Goal: Task Accomplishment & Management: Understand process/instructions

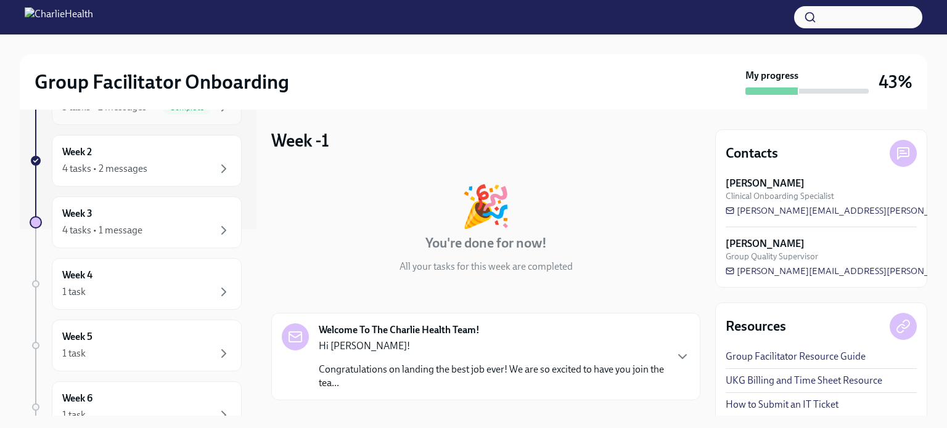
scroll to position [247, 0]
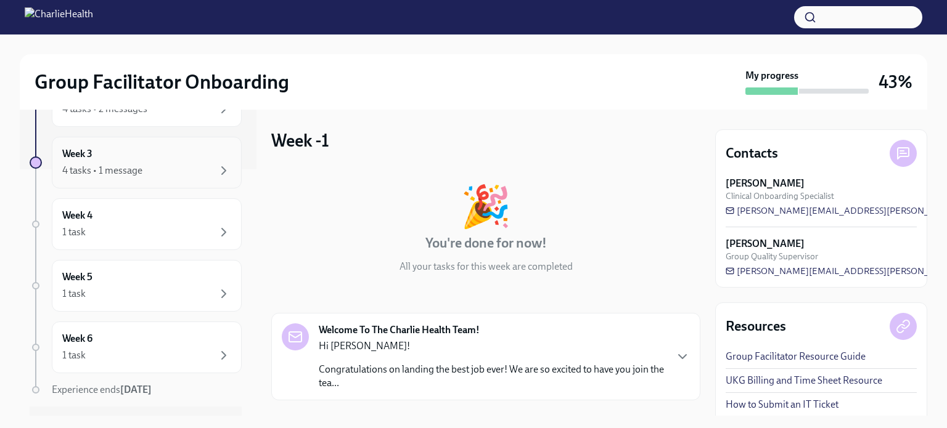
click at [115, 150] on div "Week 3 4 tasks • 1 message" at bounding box center [146, 162] width 169 height 31
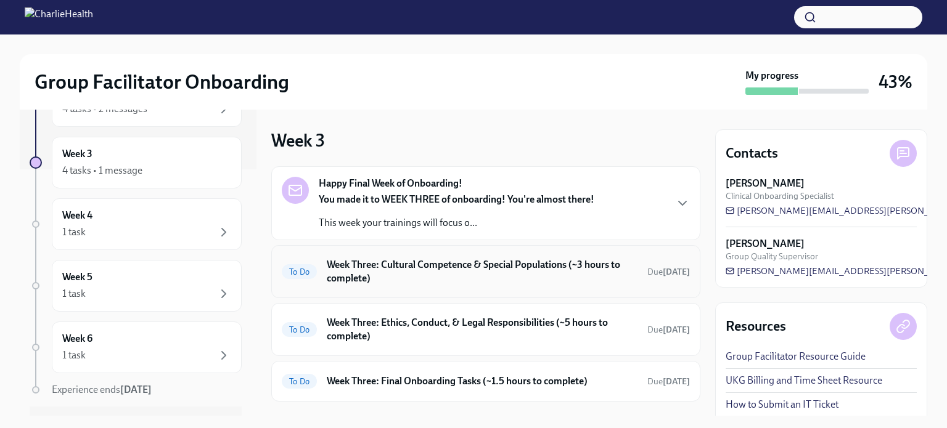
click at [473, 273] on h6 "Week Three: Cultural Competence & Special Populations (~3 hours to complete)" at bounding box center [482, 271] width 311 height 27
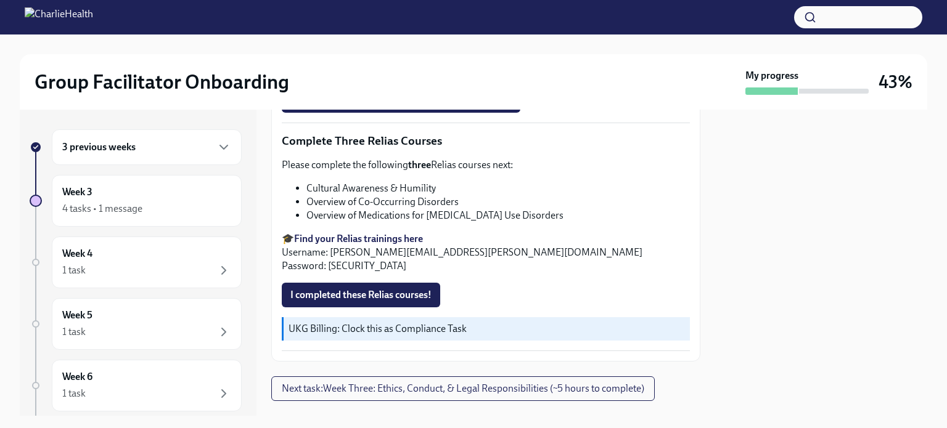
scroll to position [1030, 0]
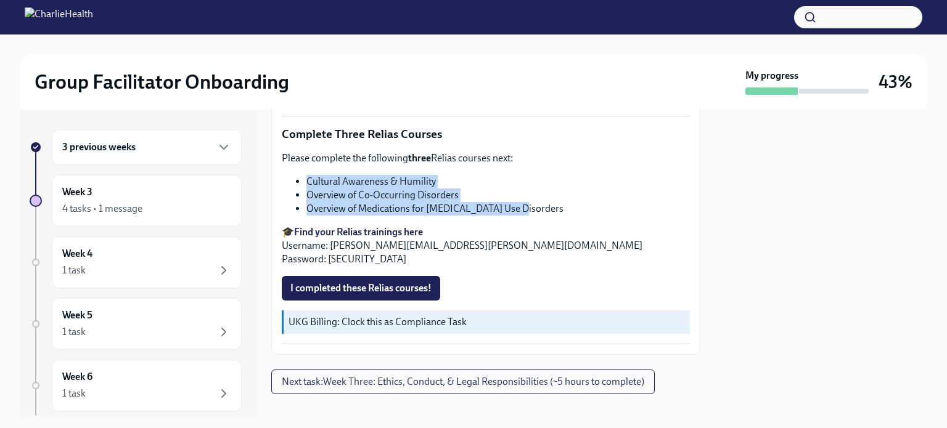
drag, startPoint x: 516, startPoint y: 189, endPoint x: 308, endPoint y: 165, distance: 209.8
click at [308, 175] on ul "Cultural Awareness & Humility Overview of Co-Occurring Disorders Overview of Me…" at bounding box center [486, 195] width 408 height 41
copy ul "Cultural Awareness & Humility Overview of Co-Occurring Disorders Overview of Me…"
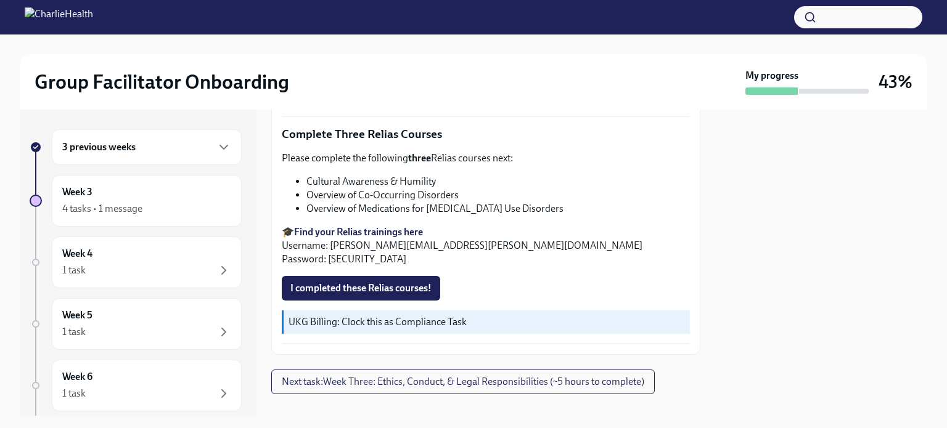
click at [573, 226] on p "🎓 Find your Relias trainings here Username: [PERSON_NAME][EMAIL_ADDRESS][PERSON…" at bounding box center [486, 246] width 408 height 41
click at [492, 376] on span "Next task : Week Three: Ethics, Conduct, & Legal Responsibilities (~5 hours to …" at bounding box center [463, 382] width 362 height 12
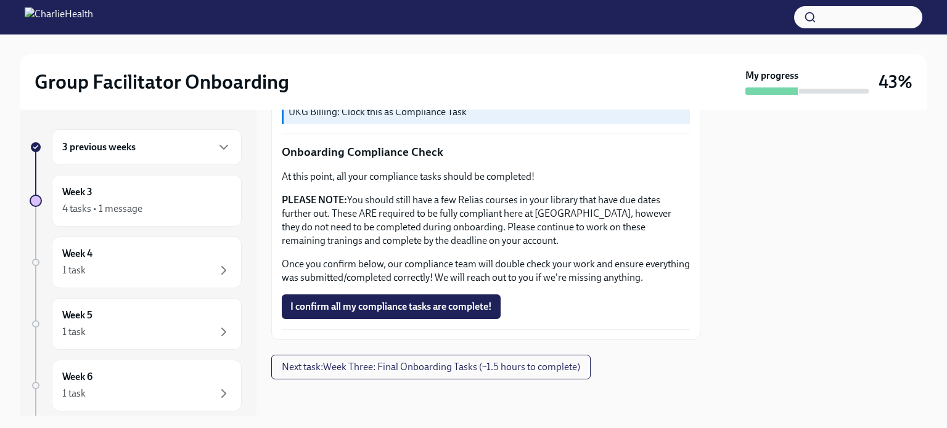
scroll to position [740, 0]
click at [421, 373] on span "Next task : Week Three: Final Onboarding Tasks (~1.5 hours to complete)" at bounding box center [431, 367] width 298 height 12
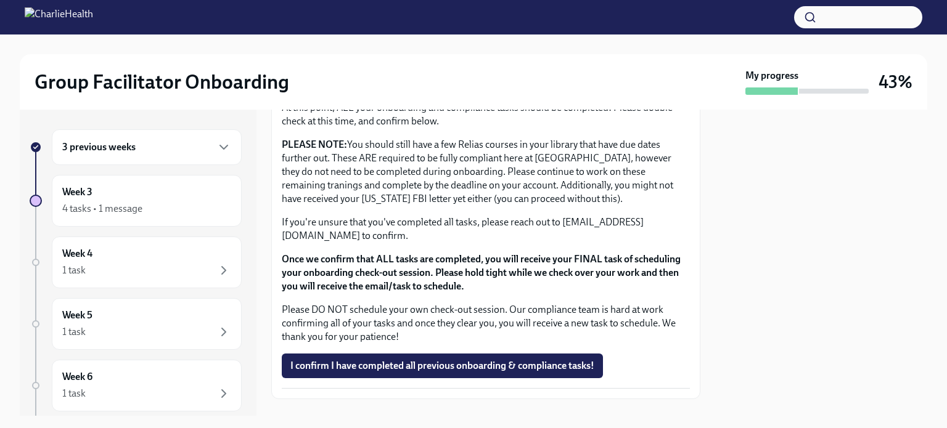
scroll to position [1062, 0]
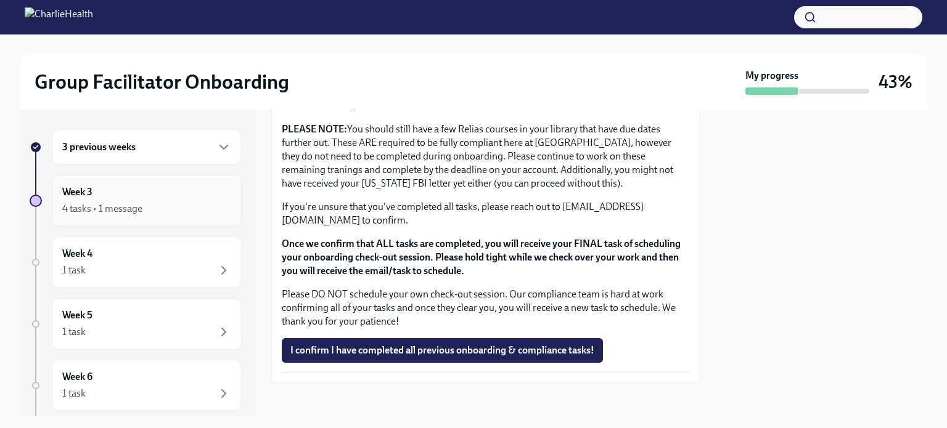
click at [99, 202] on div "4 tasks • 1 message" at bounding box center [102, 209] width 80 height 14
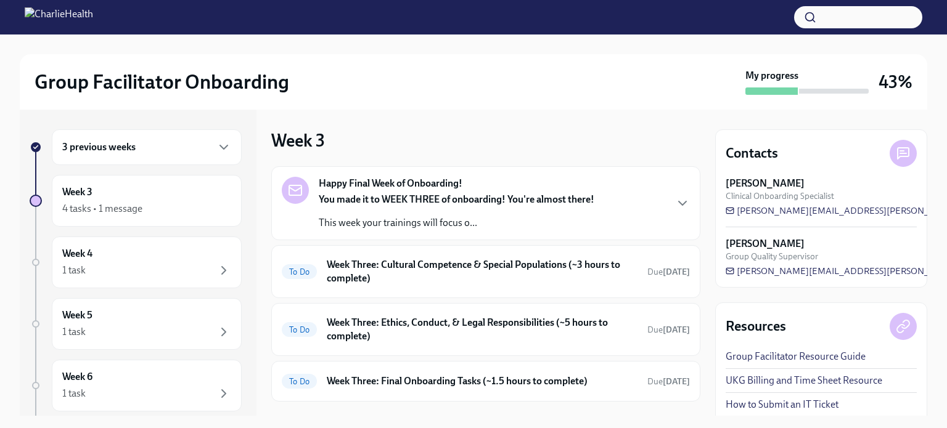
click at [381, 213] on div "You made it to WEEK THREE of onboarding! You're almost there! This week your tr…" at bounding box center [456, 211] width 275 height 37
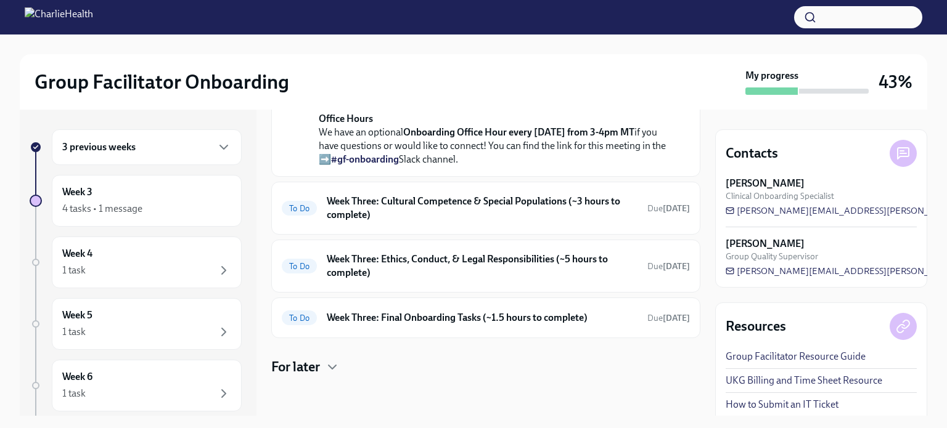
scroll to position [493, 0]
